Goal: Subscribe to service/newsletter

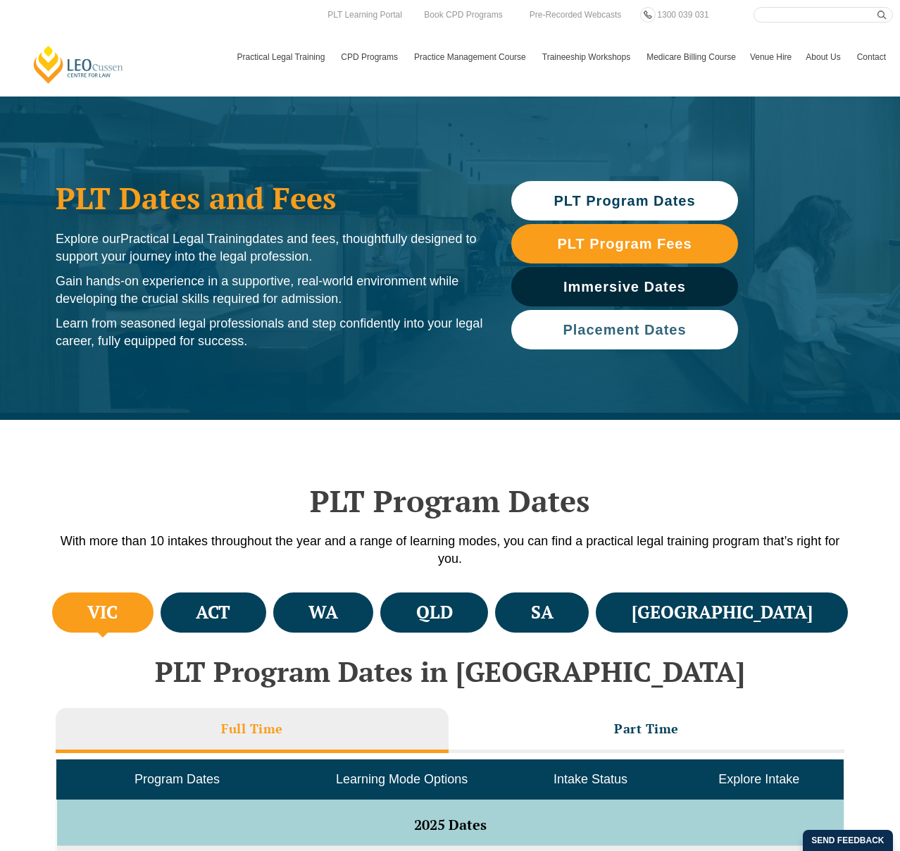
click at [597, 330] on span "Placement Dates" at bounding box center [624, 330] width 123 height 14
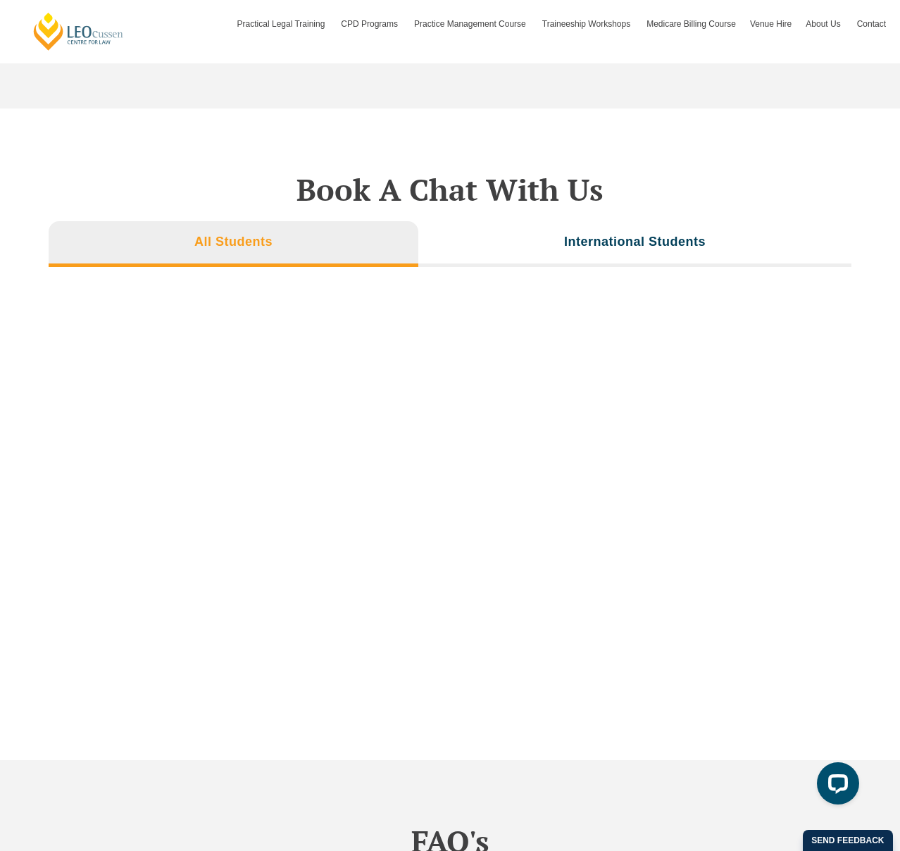
scroll to position [4664, 0]
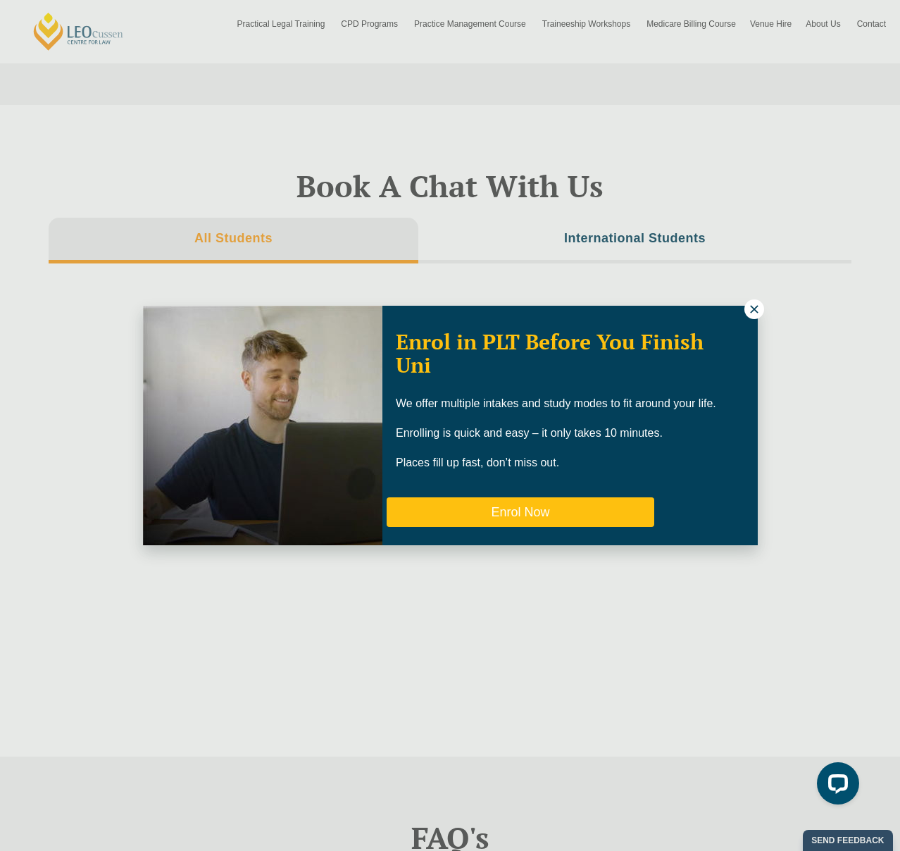
click at [562, 510] on button "Enrol Now" at bounding box center [521, 512] width 268 height 30
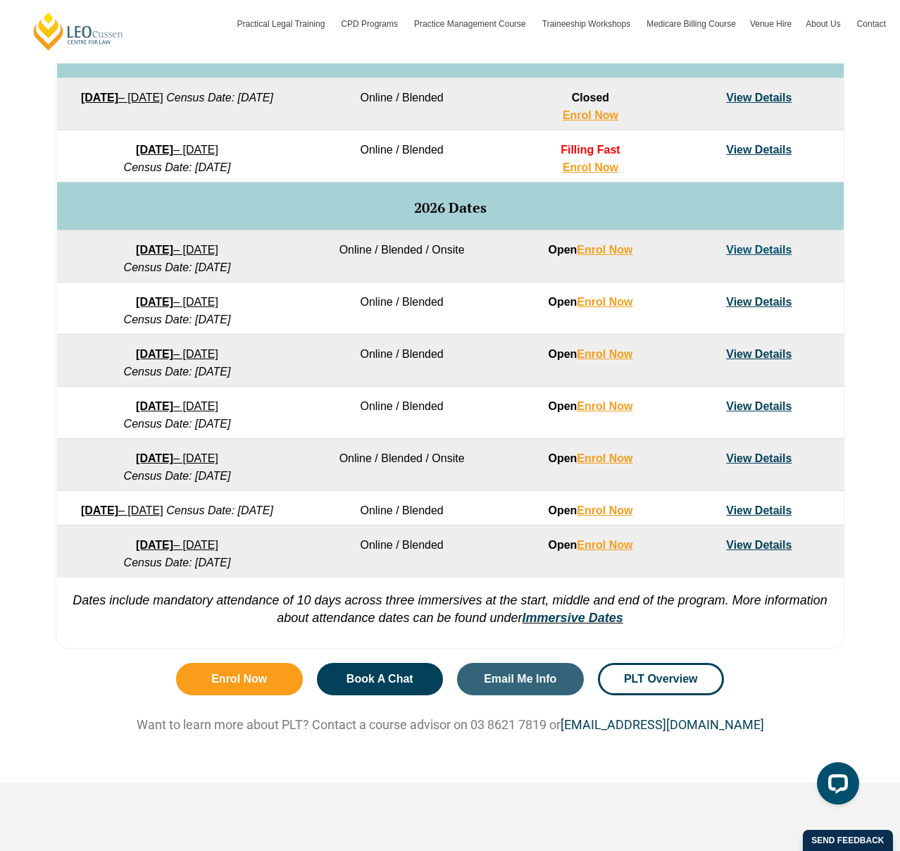
scroll to position [770, 0]
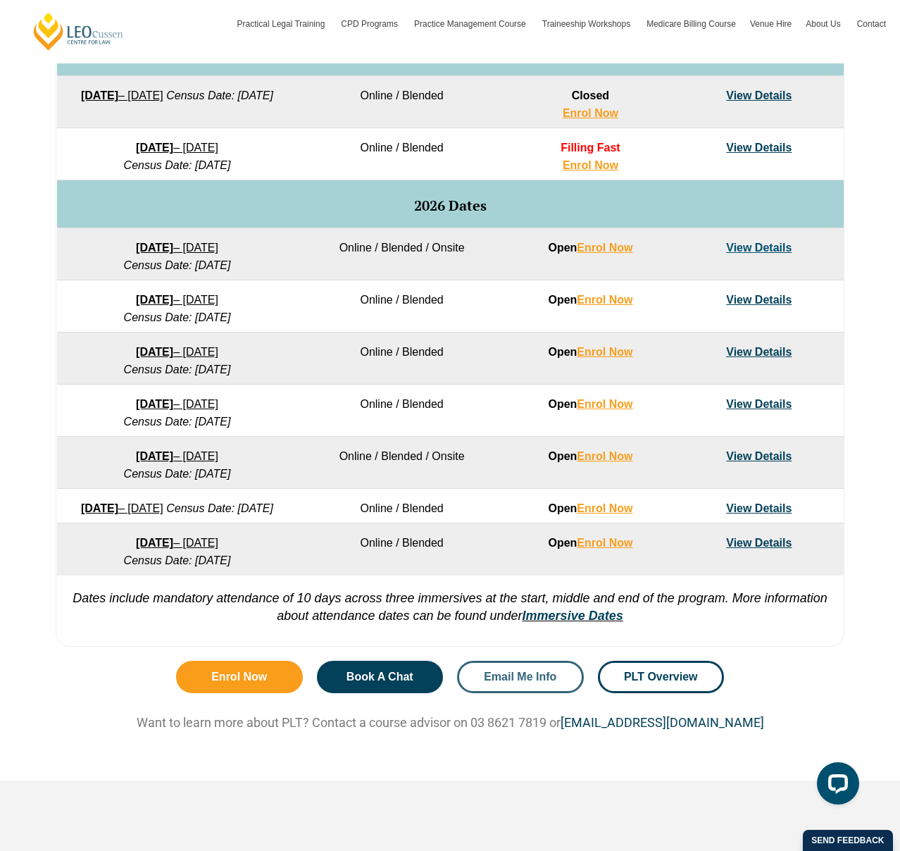
click at [531, 683] on span "Email Me Info" at bounding box center [520, 676] width 73 height 11
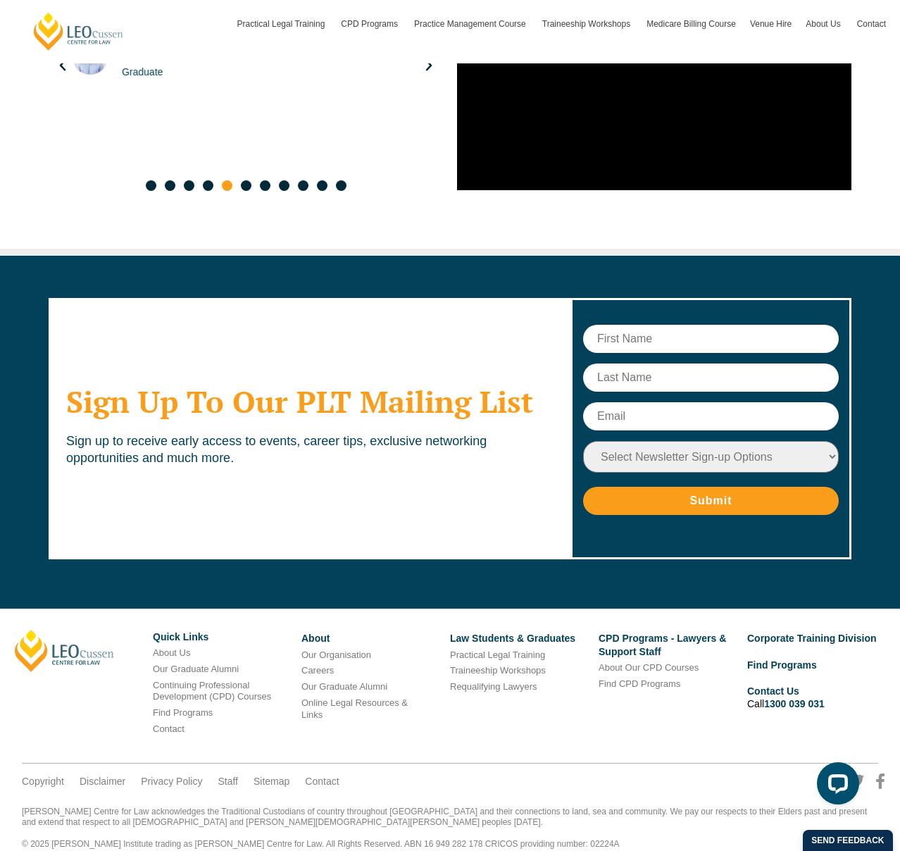
scroll to position [7404, 0]
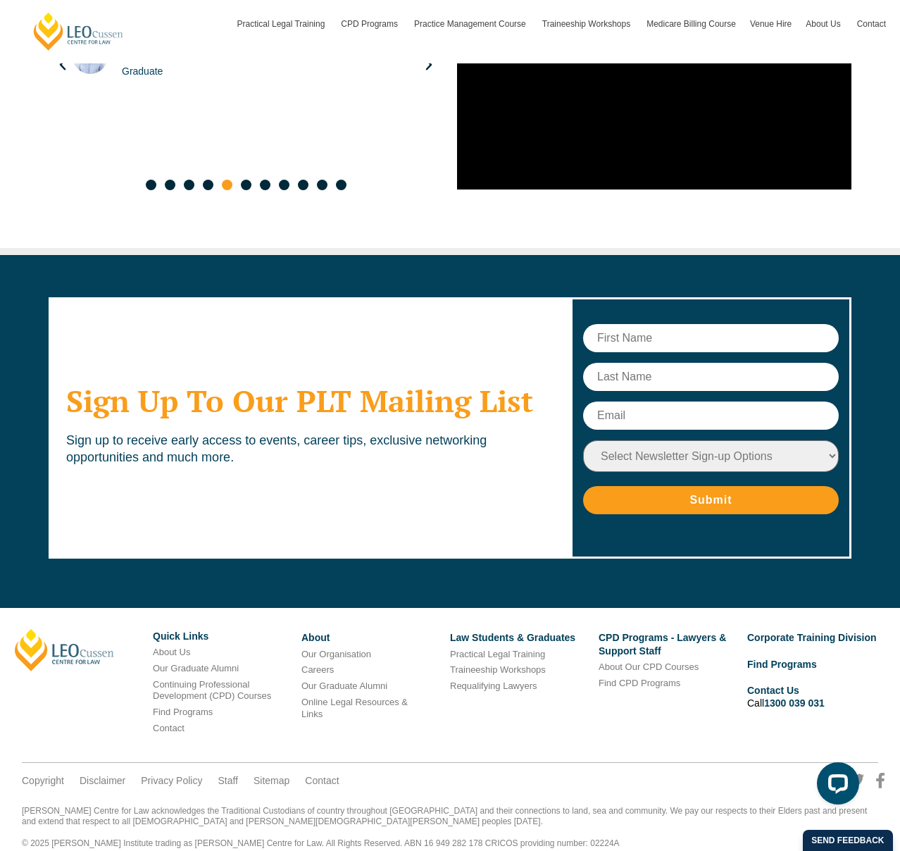
click at [654, 324] on input "text" at bounding box center [711, 338] width 256 height 28
type input "l"
type input "Lucy"
type input "Motteram"
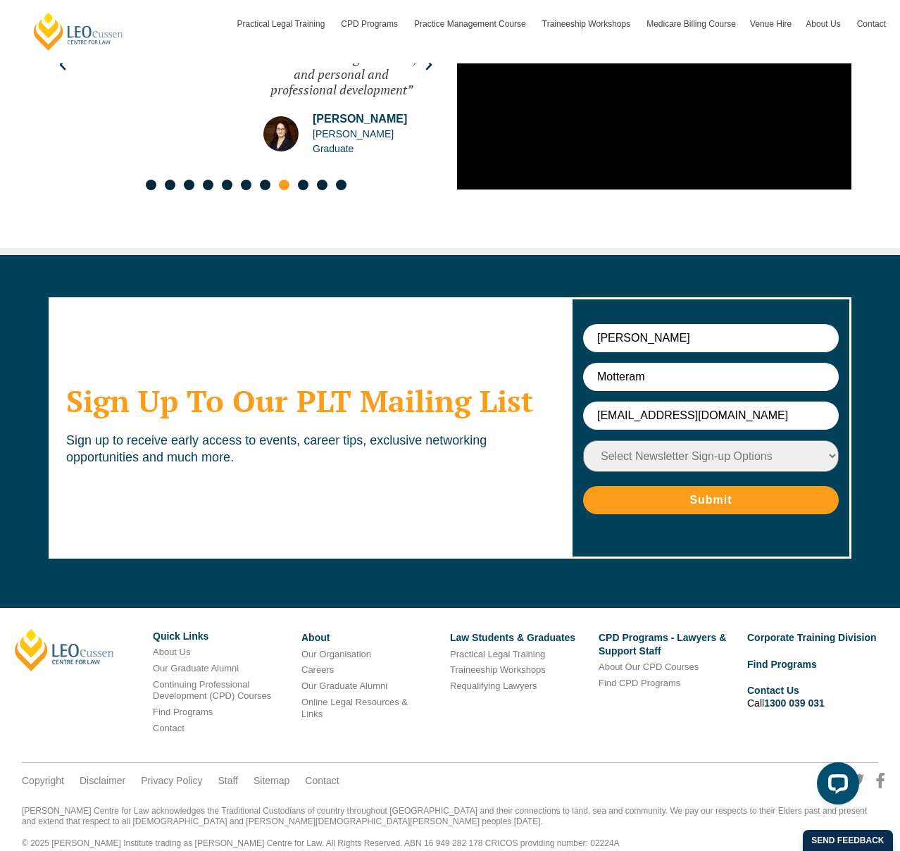
type input "lmotteram14@gmail.com"
click at [687, 440] on select "Select Newsletter Sign-up Options Practical Legal Training - VIC Practical Lega…" at bounding box center [711, 456] width 256 height 32
click at [583, 440] on select "Select Newsletter Sign-up Options Practical Legal Training - VIC Practical Lega…" at bounding box center [711, 456] width 256 height 32
click at [676, 440] on select "Select Newsletter Sign-up Options Practical Legal Training - VIC Practical Lega…" at bounding box center [711, 456] width 256 height 32
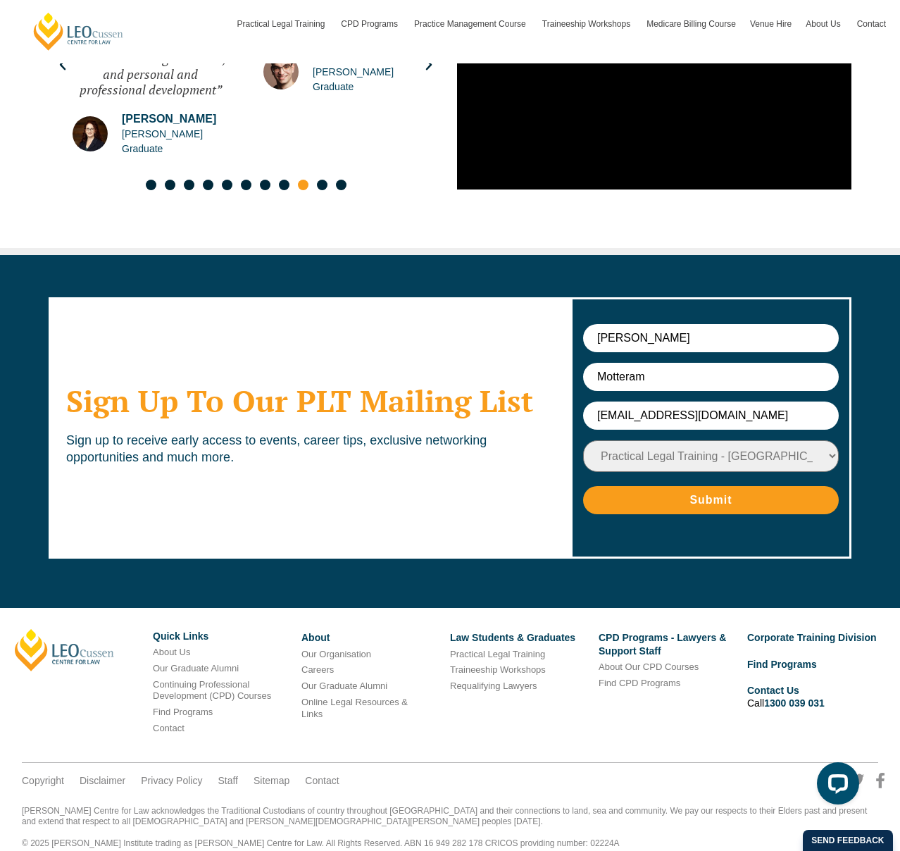
select select "tfa_9"
click at [583, 440] on select "Select Newsletter Sign-up Options Practical Legal Training - VIC Practical Lega…" at bounding box center [711, 456] width 256 height 32
click at [668, 492] on input "Submit" at bounding box center [711, 500] width 256 height 28
